Goal: Information Seeking & Learning: Learn about a topic

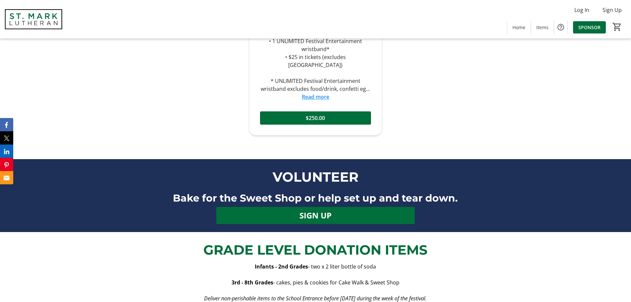
scroll to position [728, 0]
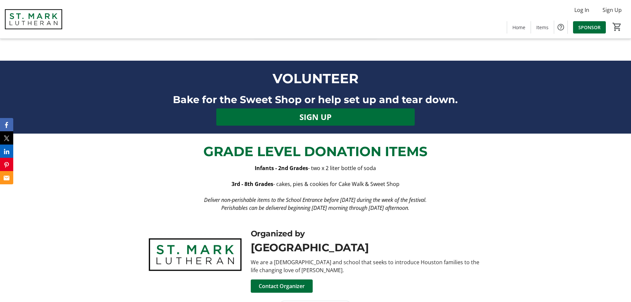
click at [308, 204] on em "Perishables can be delivered beginning [DATE] morning through [DATE] afternoon." at bounding box center [315, 207] width 188 height 7
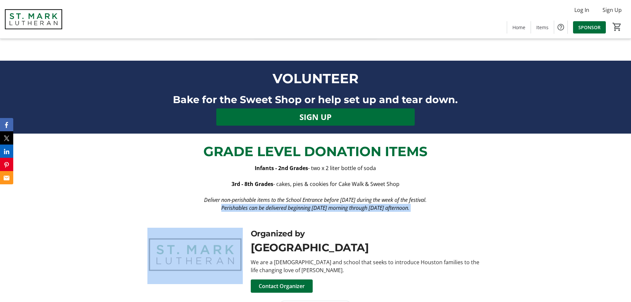
click at [308, 204] on em "Perishables can be delivered beginning [DATE] morning through [DATE] afternoon." at bounding box center [315, 207] width 188 height 7
click at [349, 204] on em "Perishables can be delivered beginning [DATE] morning through [DATE] afternoon." at bounding box center [315, 207] width 188 height 7
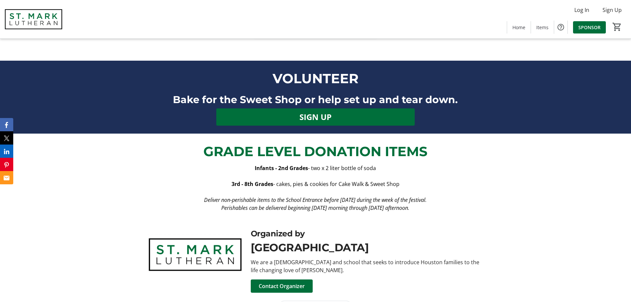
click at [345, 204] on em "Perishables can be delivered beginning [DATE] morning through [DATE] afternoon." at bounding box center [315, 207] width 188 height 7
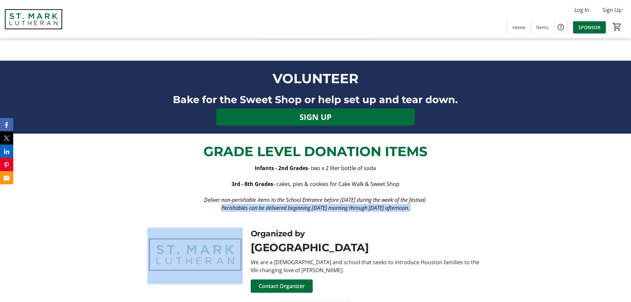
click at [345, 204] on em "Perishables can be delivered beginning [DATE] morning through [DATE] afternoon." at bounding box center [315, 207] width 188 height 7
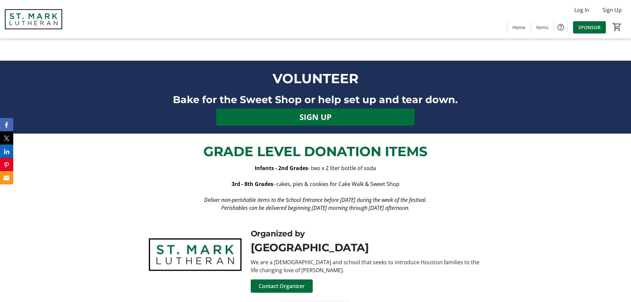
click at [350, 220] on div "Organized by [GEOGRAPHIC_DATA] We are a [DEMOGRAPHIC_DATA] and school that seek…" at bounding box center [315, 260] width 413 height 81
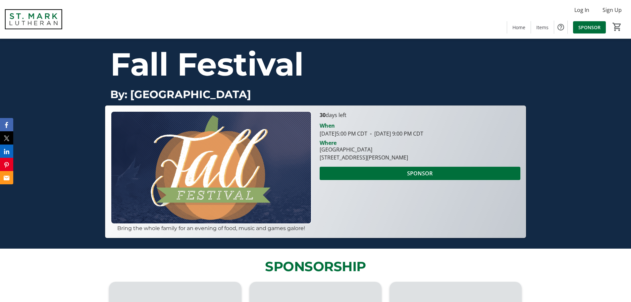
scroll to position [65, 0]
